Goal: Transaction & Acquisition: Purchase product/service

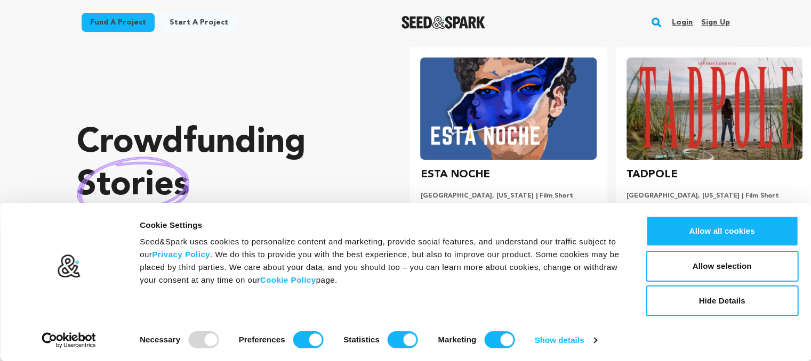
scroll to position [0, 214]
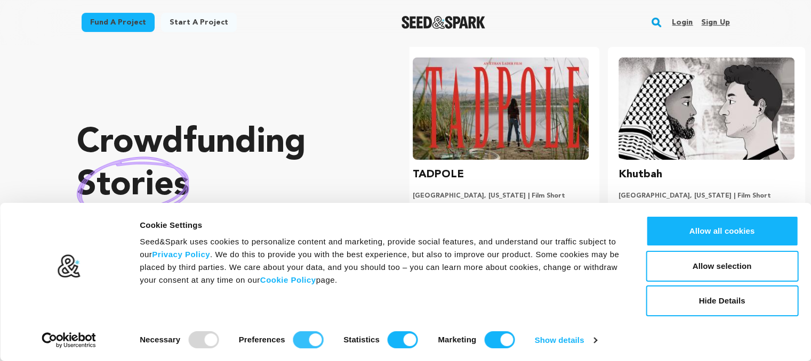
click at [315, 335] on input "Preferences" at bounding box center [308, 340] width 30 height 17
checkbox input "false"
click at [399, 334] on input "Statistics" at bounding box center [403, 340] width 30 height 17
checkbox input "false"
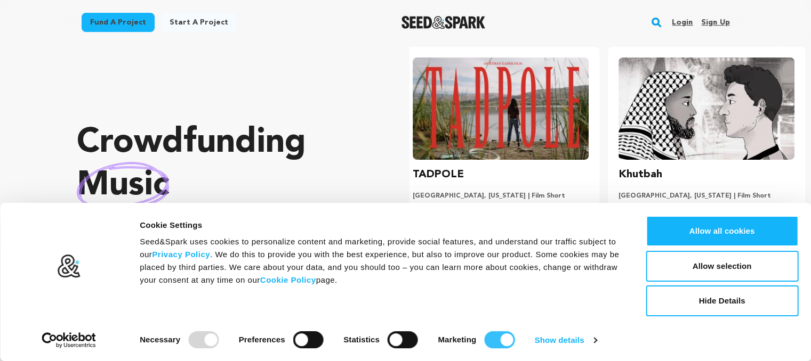
click at [496, 342] on input "Marketing" at bounding box center [499, 340] width 30 height 17
checkbox input "false"
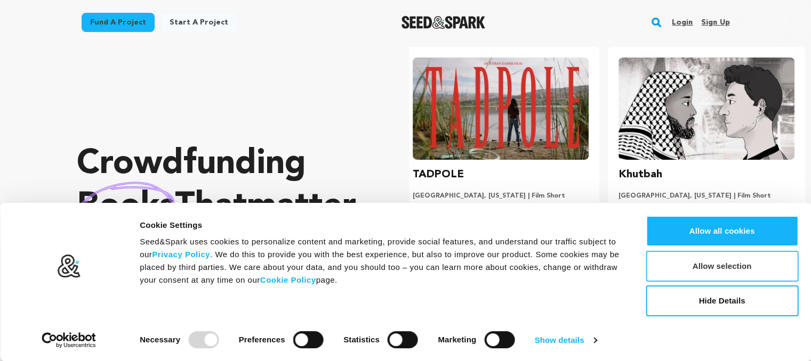
click at [712, 279] on button "Allow selection" at bounding box center [722, 266] width 152 height 31
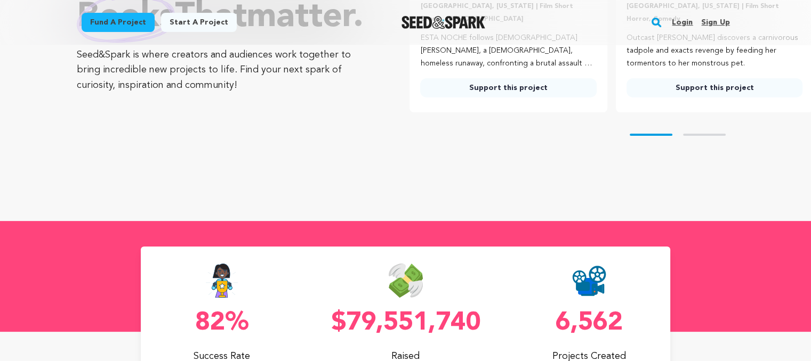
scroll to position [214, 0]
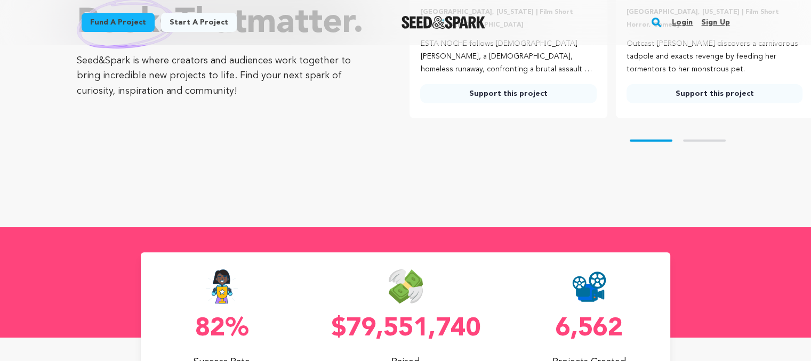
click at [132, 25] on link "Fund a project" at bounding box center [118, 22] width 73 height 19
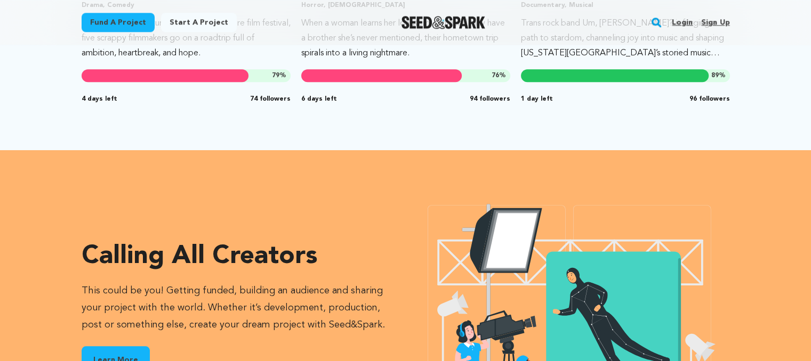
scroll to position [1030, 0]
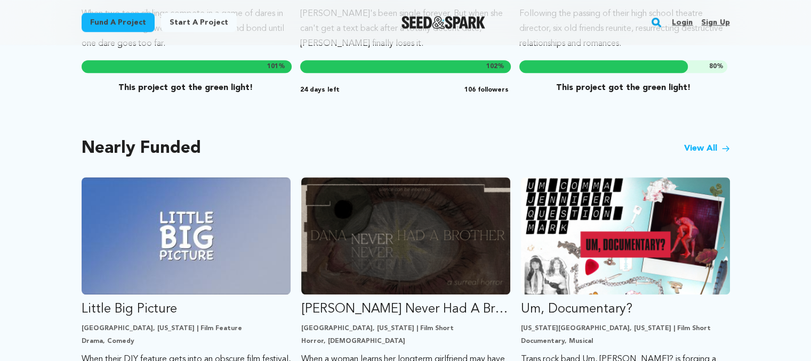
scroll to position [827, 0]
